Goal: Task Accomplishment & Management: Complete application form

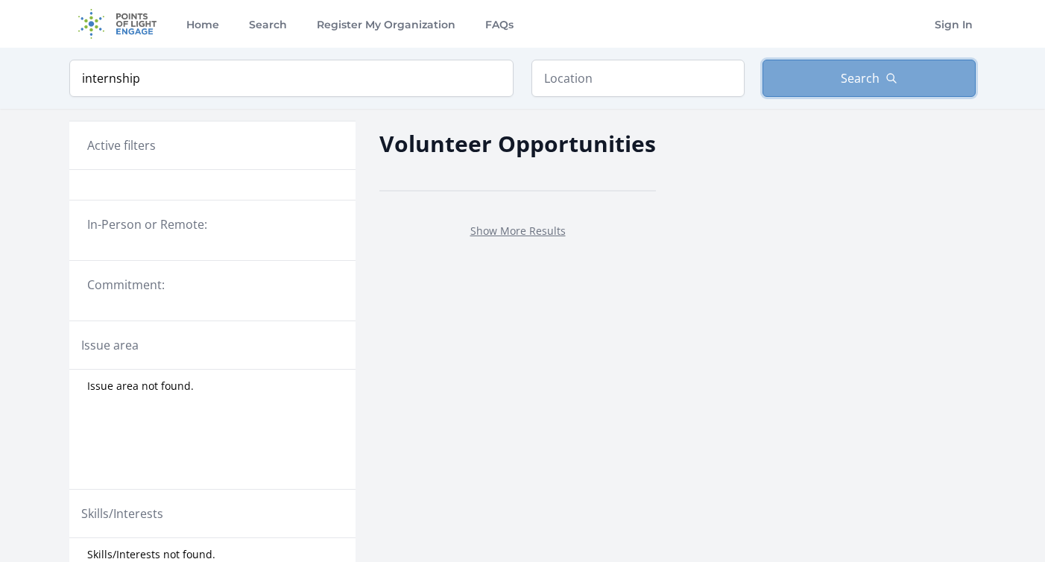
click at [854, 63] on button "Search" at bounding box center [869, 78] width 213 height 37
click at [841, 86] on span "Search" at bounding box center [860, 78] width 39 height 18
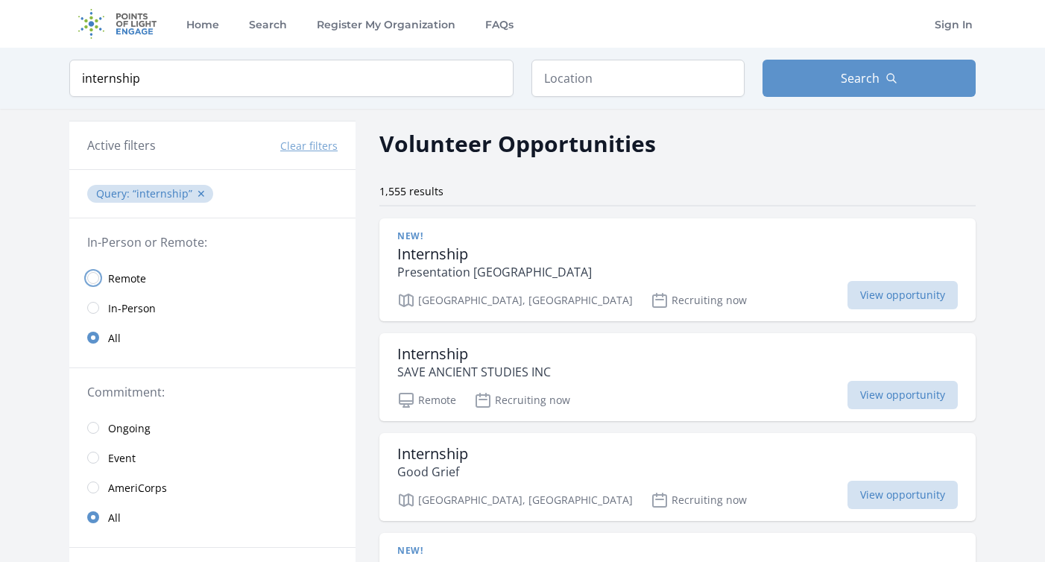
click at [95, 279] on input "radio" at bounding box center [93, 278] width 12 height 12
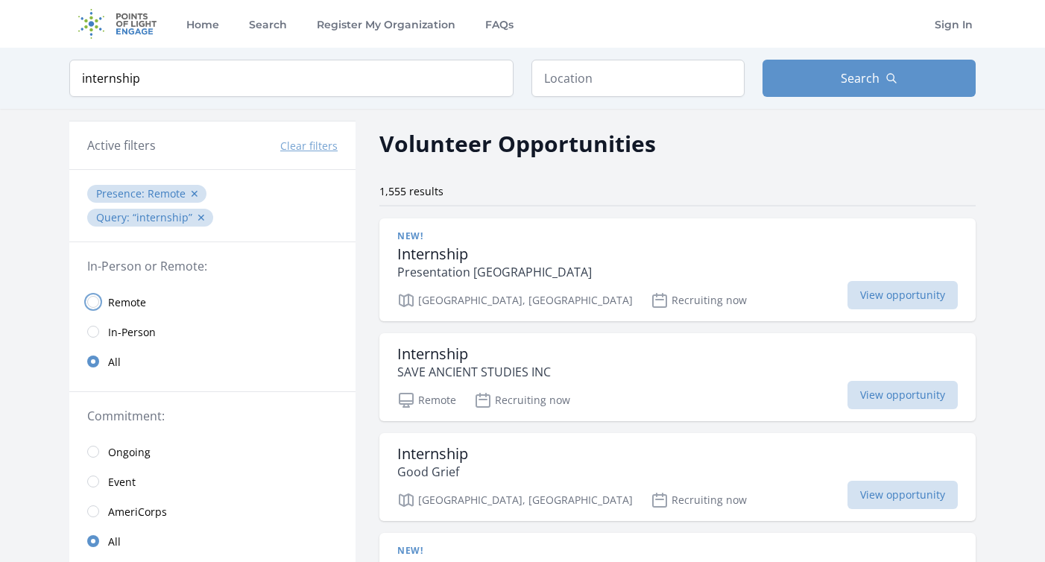
click at [88, 296] on input "radio" at bounding box center [93, 302] width 12 height 12
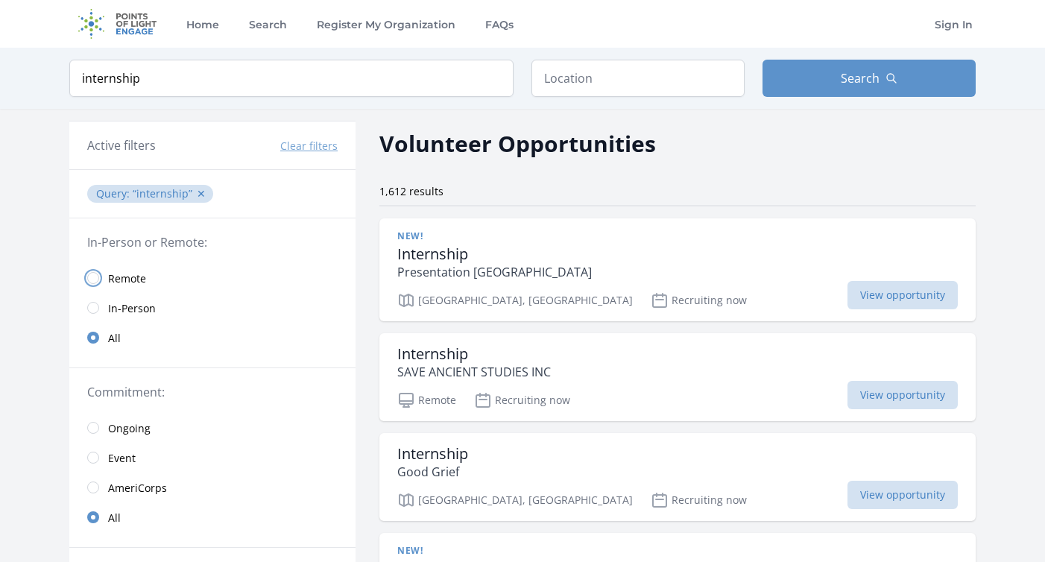
click at [93, 272] on input "radio" at bounding box center [93, 278] width 12 height 12
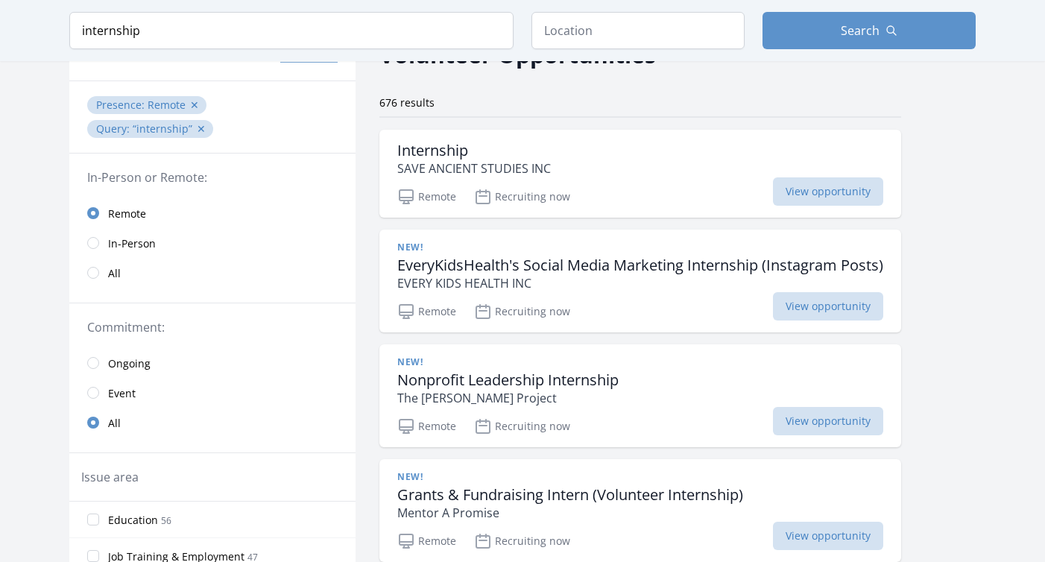
scroll to position [192, 0]
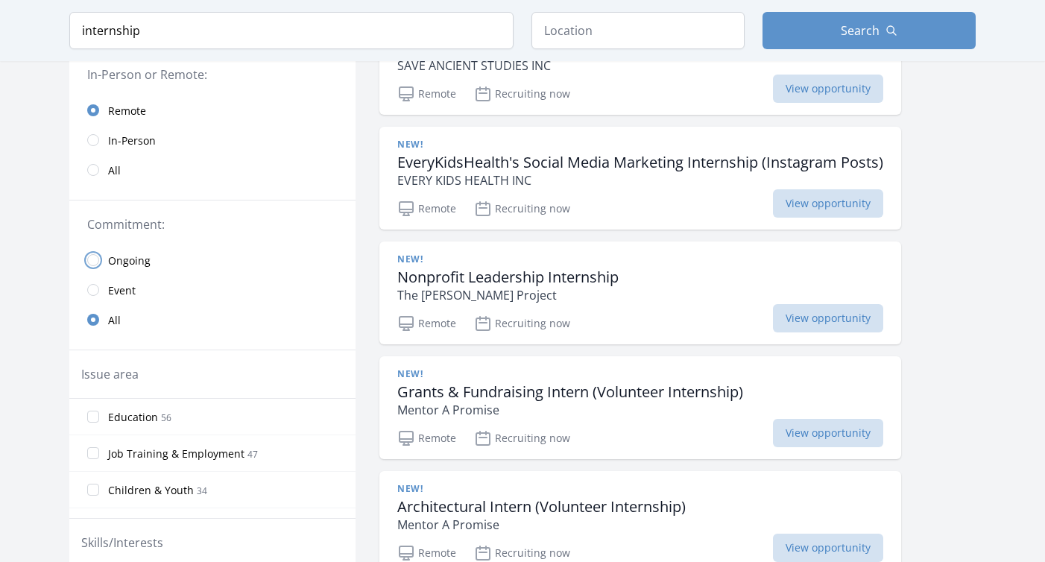
click at [94, 254] on input "radio" at bounding box center [93, 260] width 12 height 12
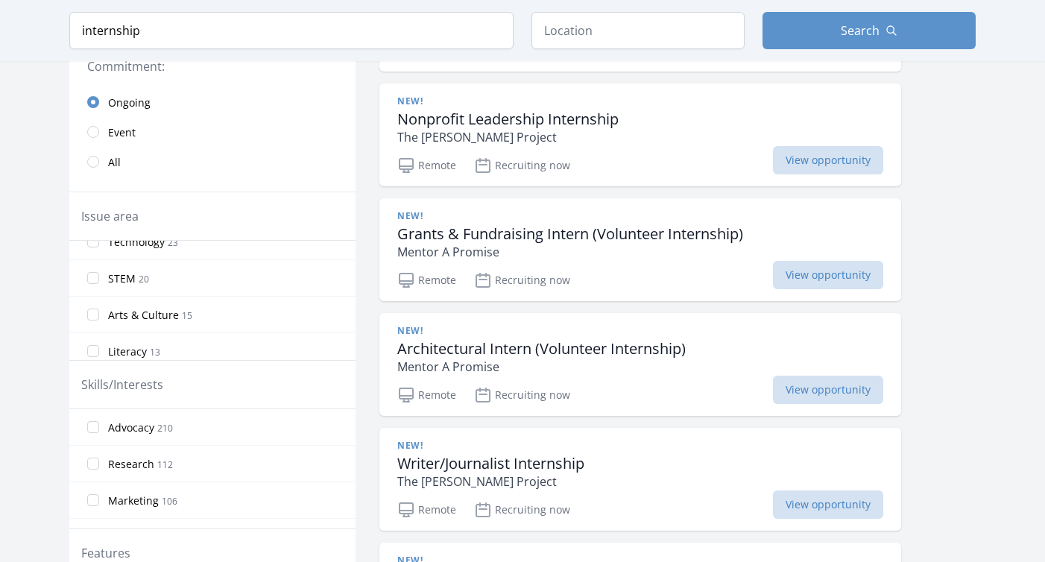
scroll to position [210, 0]
click at [93, 262] on input "STEM 20" at bounding box center [93, 268] width 12 height 12
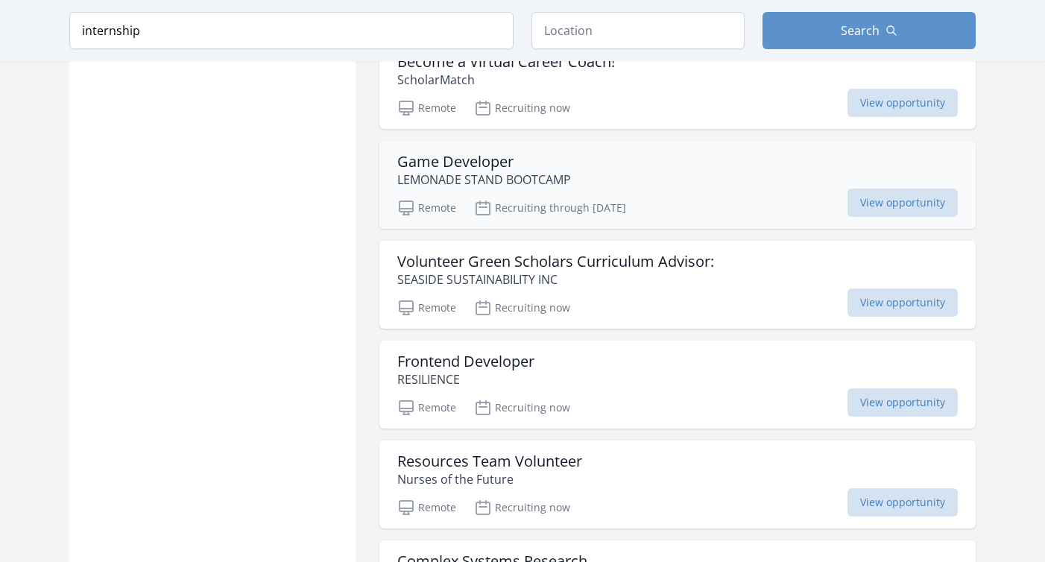
scroll to position [1110, 0]
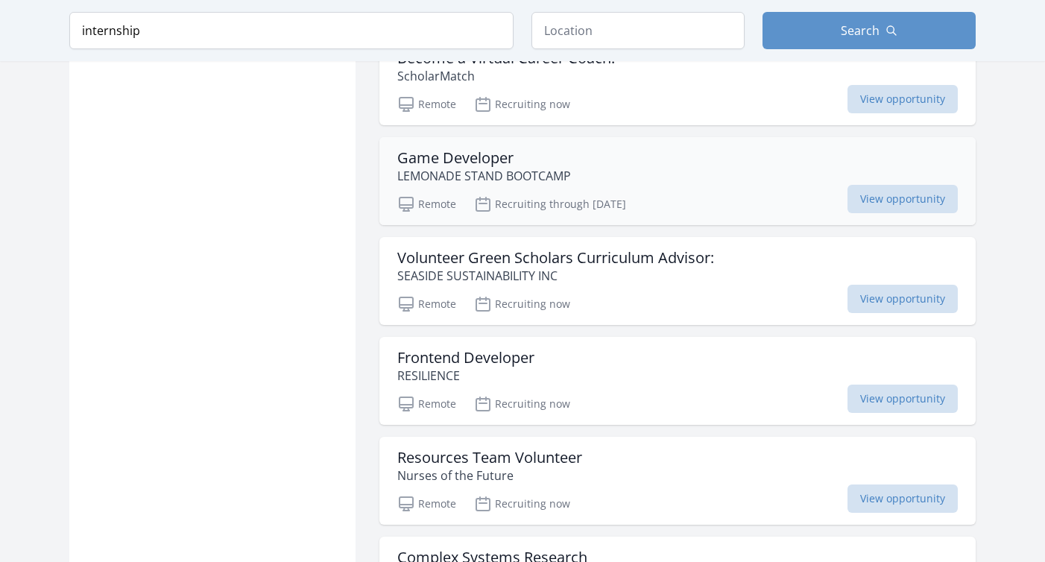
click at [503, 156] on h3 "Game Developer" at bounding box center [484, 158] width 174 height 18
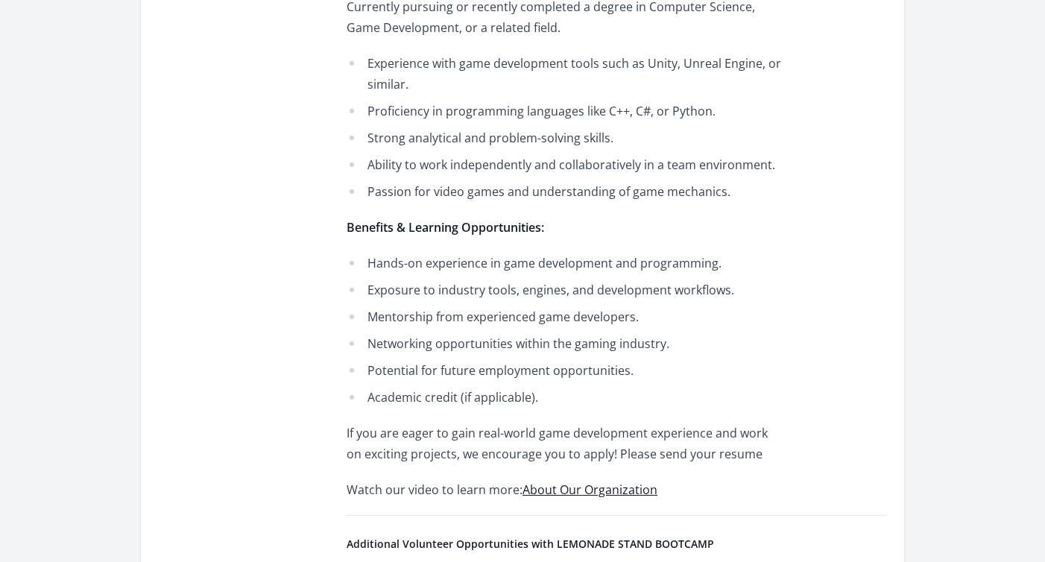
scroll to position [731, 0]
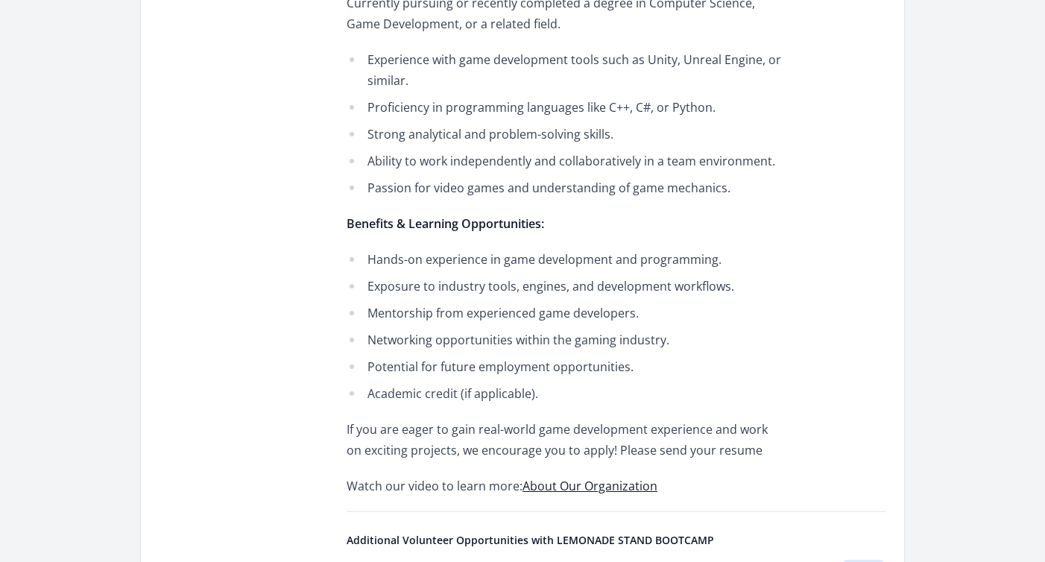
click at [574, 484] on link "About Our Organization" at bounding box center [590, 486] width 135 height 16
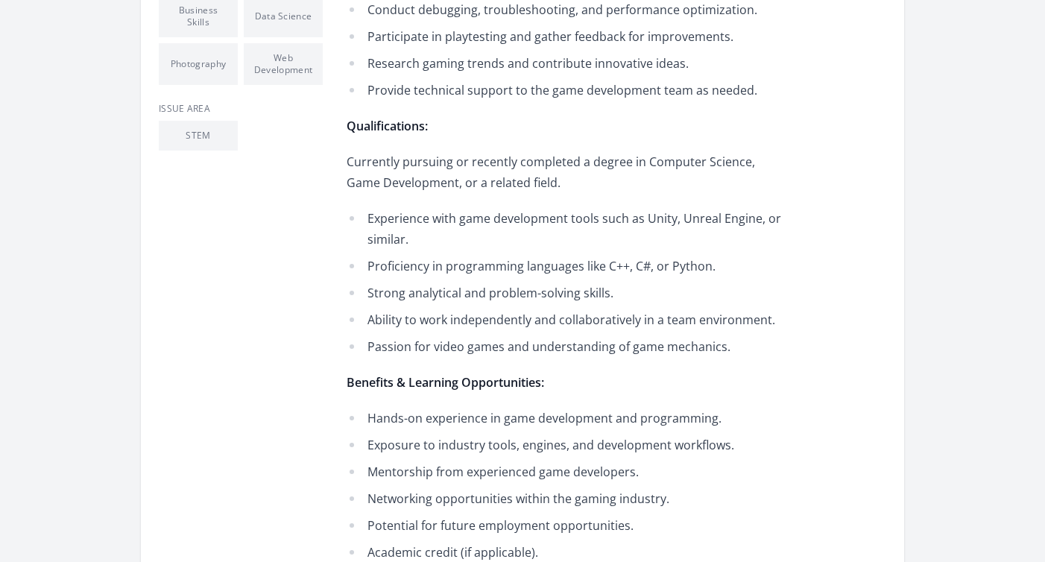
scroll to position [0, 0]
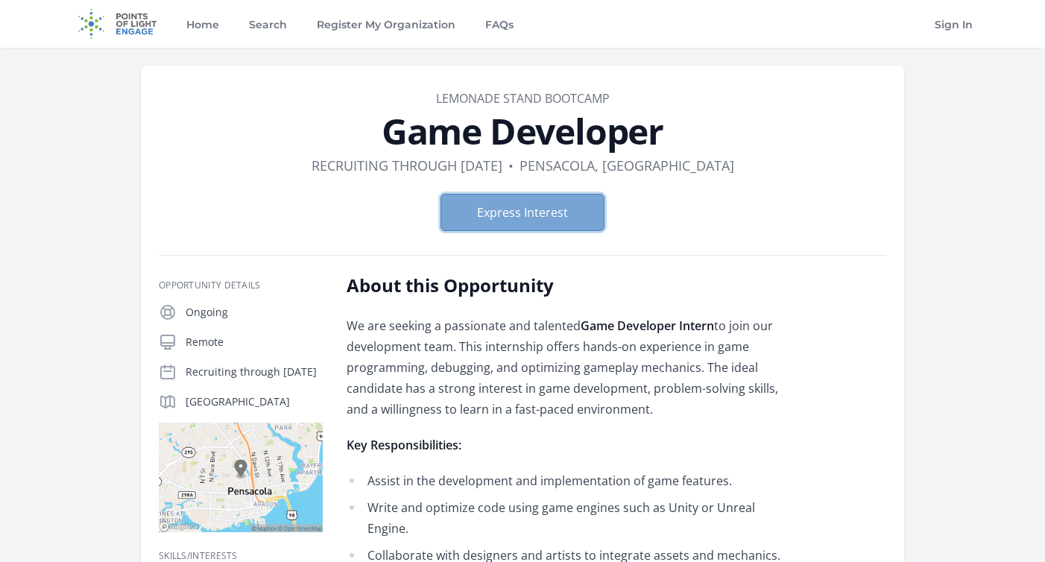
click at [539, 227] on button "Express Interest" at bounding box center [523, 212] width 164 height 37
